Goal: Check status

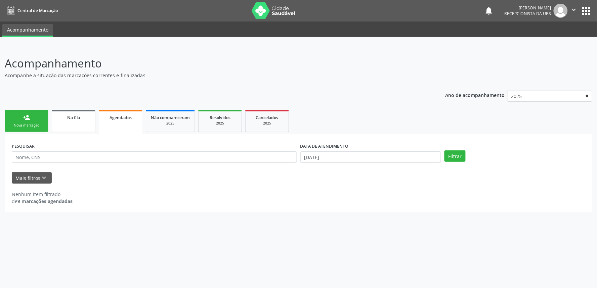
click at [89, 116] on div "Na fila" at bounding box center [74, 117] width 34 height 7
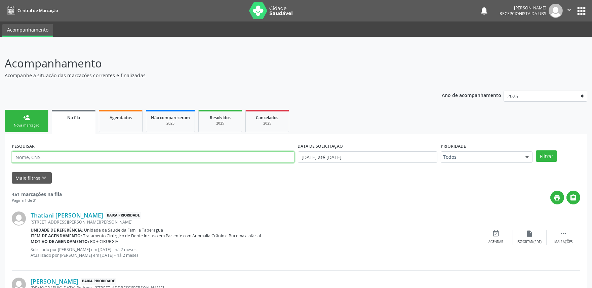
click at [113, 159] on input "text" at bounding box center [153, 157] width 283 height 11
type input "704001892840062"
click at [536, 151] on button "Filtrar" at bounding box center [546, 156] width 21 height 11
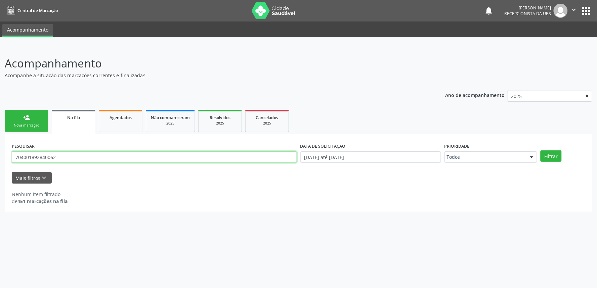
click at [132, 152] on input "704001892840062" at bounding box center [154, 157] width 285 height 11
click at [108, 162] on input "704001892840062" at bounding box center [154, 157] width 285 height 11
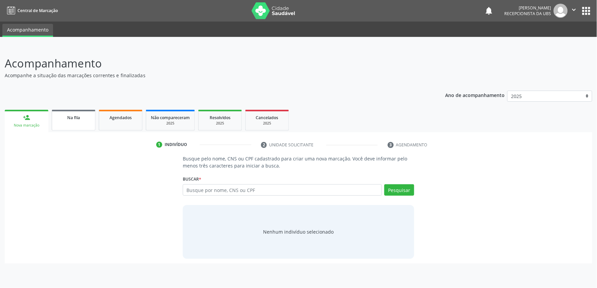
click at [88, 123] on link "Na fila" at bounding box center [74, 120] width 44 height 21
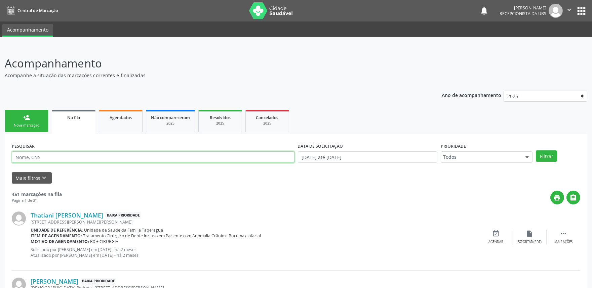
click at [100, 160] on input "text" at bounding box center [153, 157] width 283 height 11
paste input "704001892840062"
type input "704001892840062"
click at [536, 151] on button "Filtrar" at bounding box center [546, 156] width 21 height 11
